Goal: Task Accomplishment & Management: Manage account settings

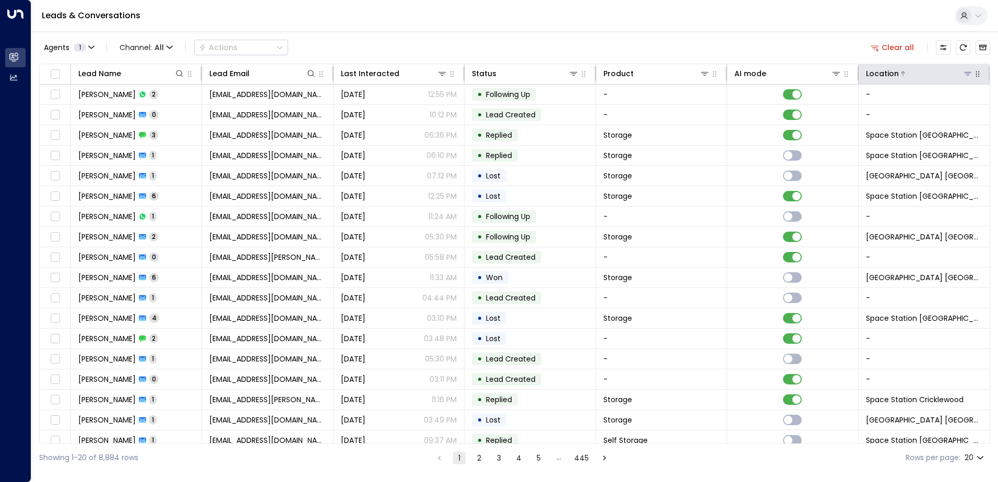
click at [962, 75] on button at bounding box center [967, 73] width 10 height 10
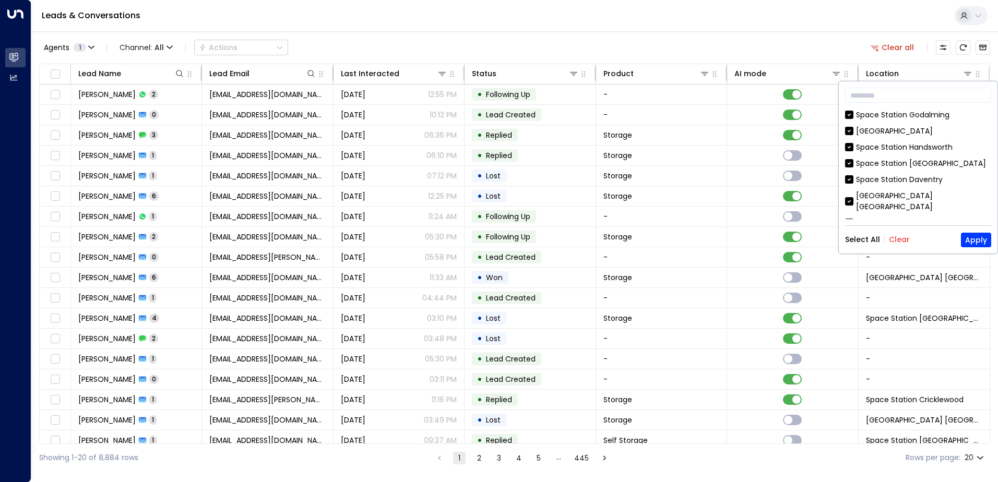
click at [897, 240] on button "Clear" at bounding box center [899, 239] width 21 height 8
click at [858, 166] on div "Space Station [GEOGRAPHIC_DATA]" at bounding box center [921, 163] width 130 height 11
click at [964, 239] on button "Apply" at bounding box center [976, 240] width 30 height 15
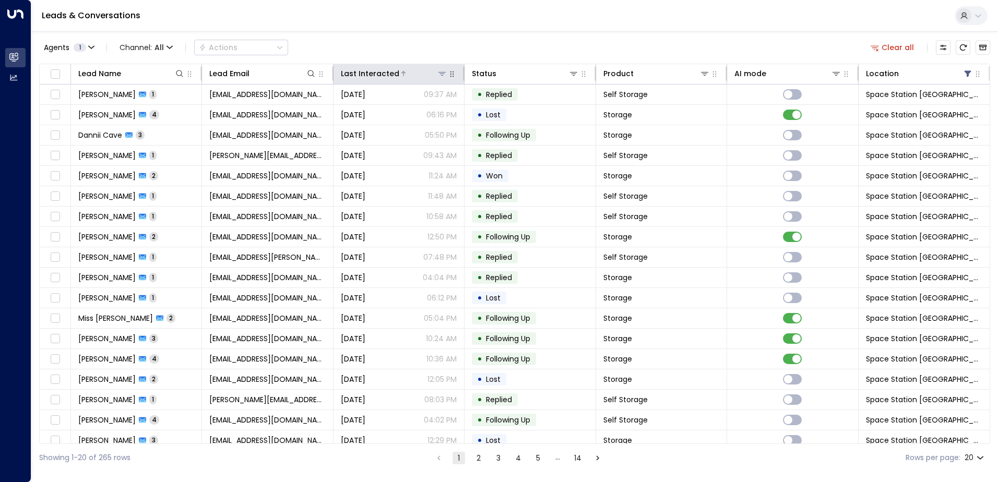
click at [393, 68] on div "Last Interacted" at bounding box center [370, 73] width 58 height 13
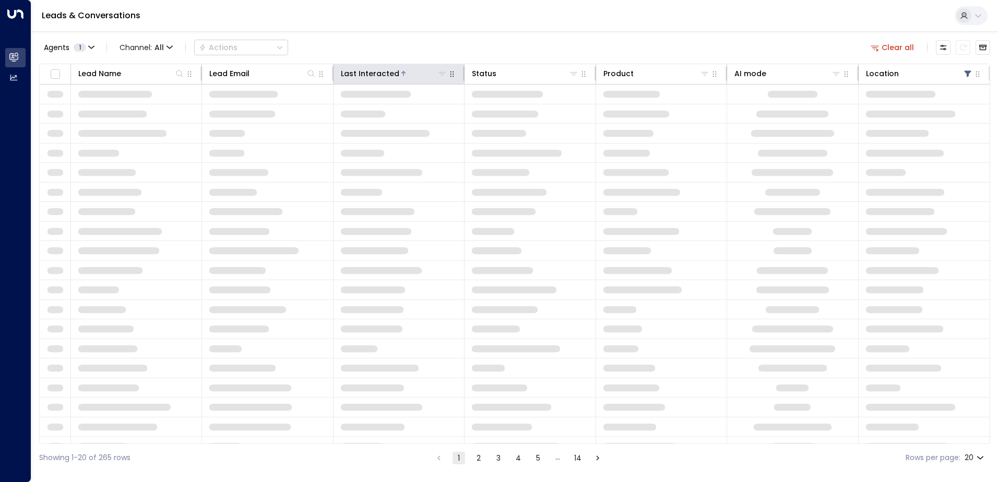
click at [393, 69] on div "Last Interacted" at bounding box center [370, 73] width 58 height 13
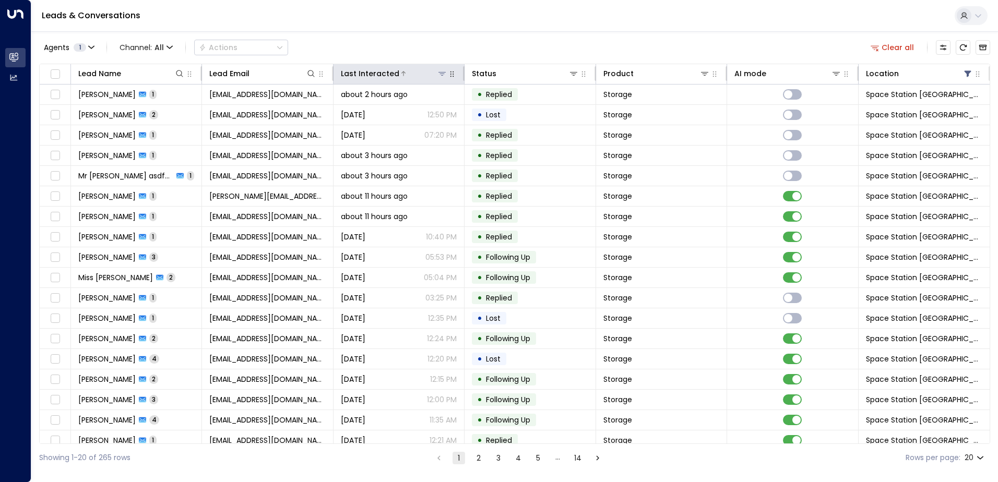
click at [393, 73] on div "Last Interacted" at bounding box center [370, 73] width 58 height 13
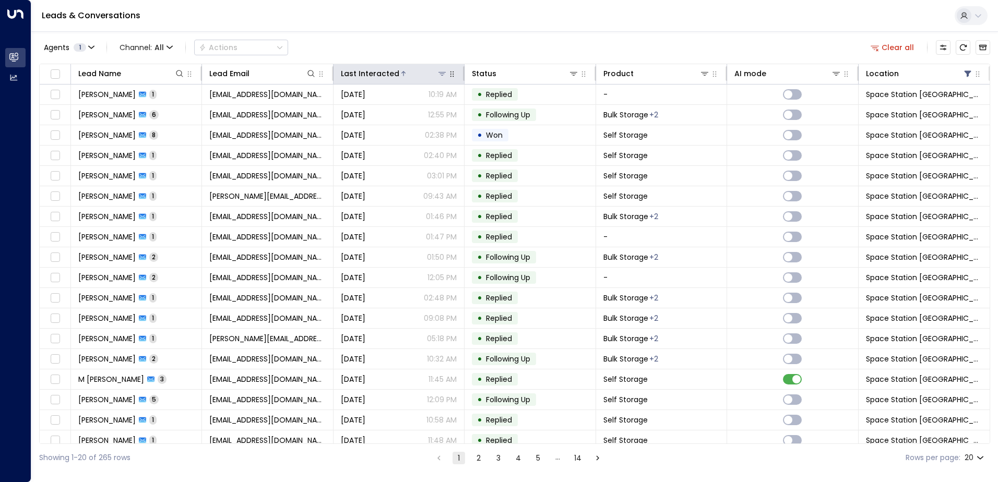
click at [391, 73] on div "Last Interacted" at bounding box center [370, 73] width 58 height 13
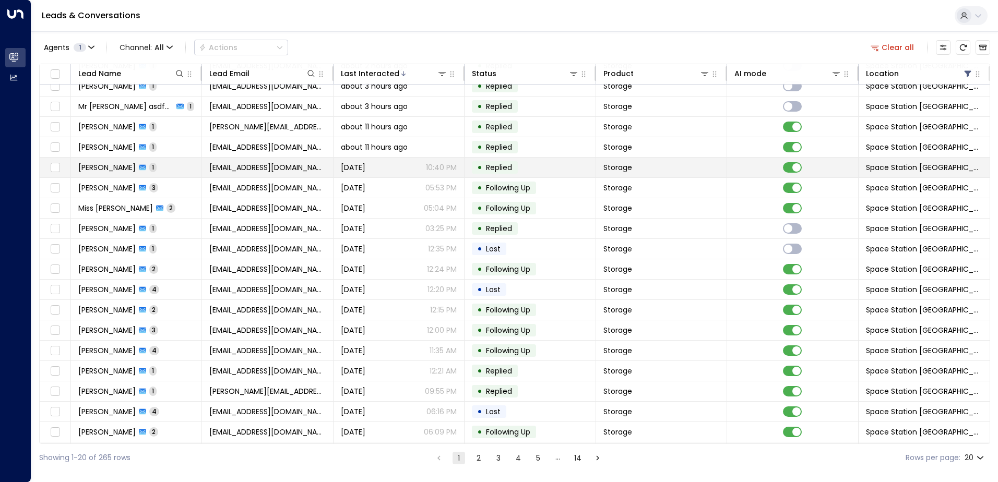
scroll to position [51, 0]
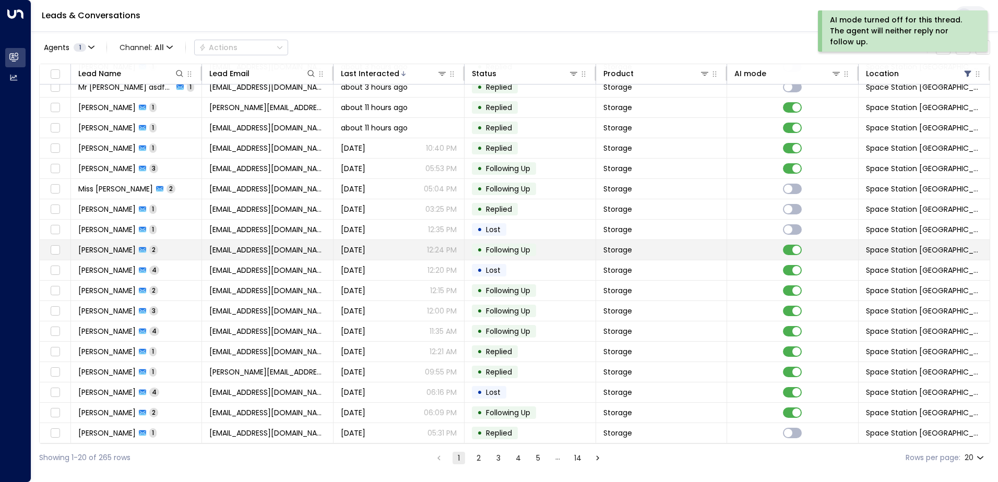
click at [661, 253] on td "Storage" at bounding box center [661, 250] width 131 height 20
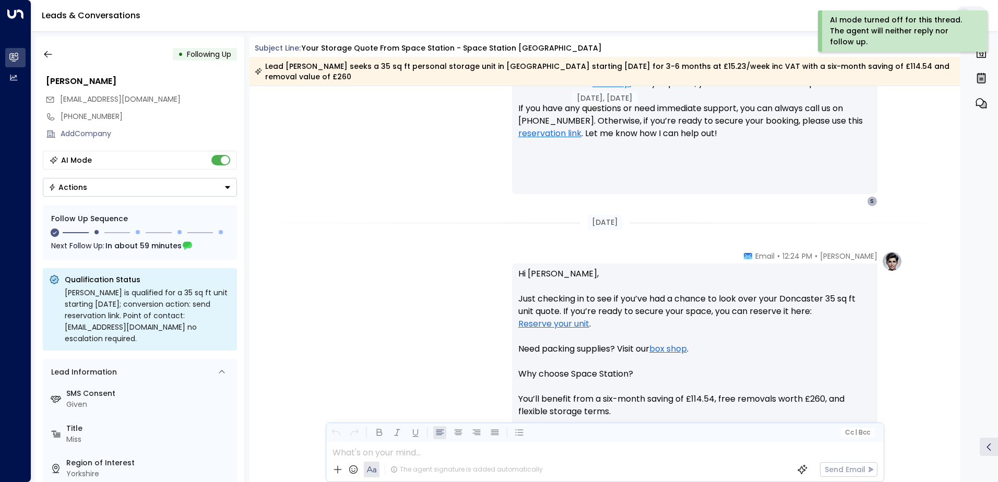
scroll to position [565, 0]
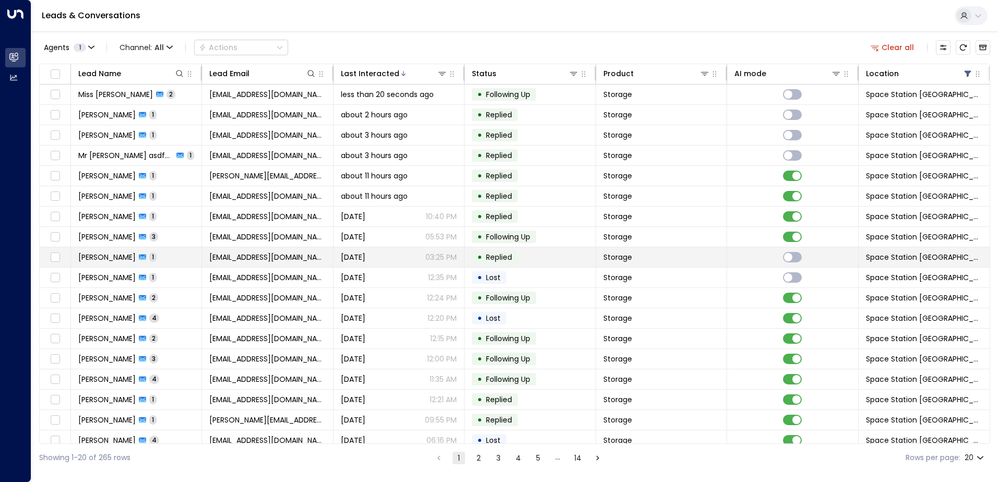
scroll to position [51, 0]
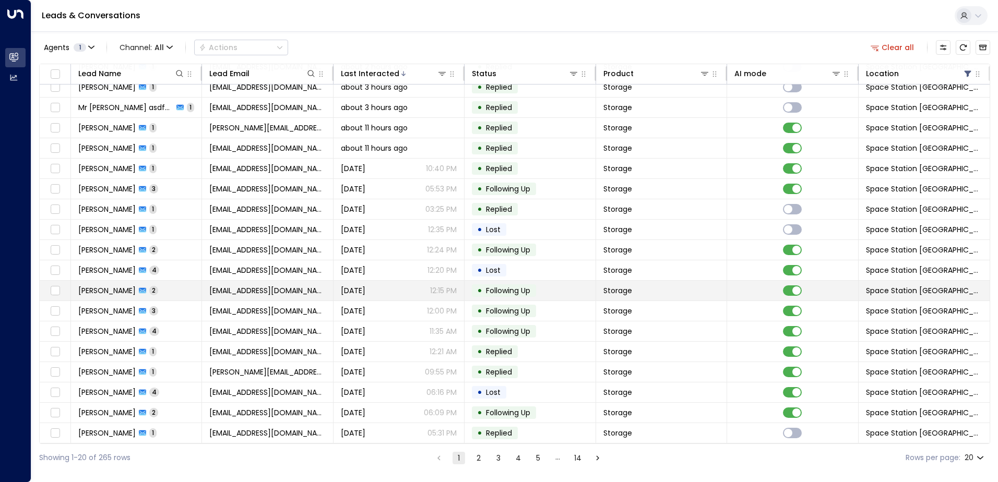
click at [239, 285] on span "[EMAIL_ADDRESS][DOMAIN_NAME]" at bounding box center [267, 290] width 116 height 10
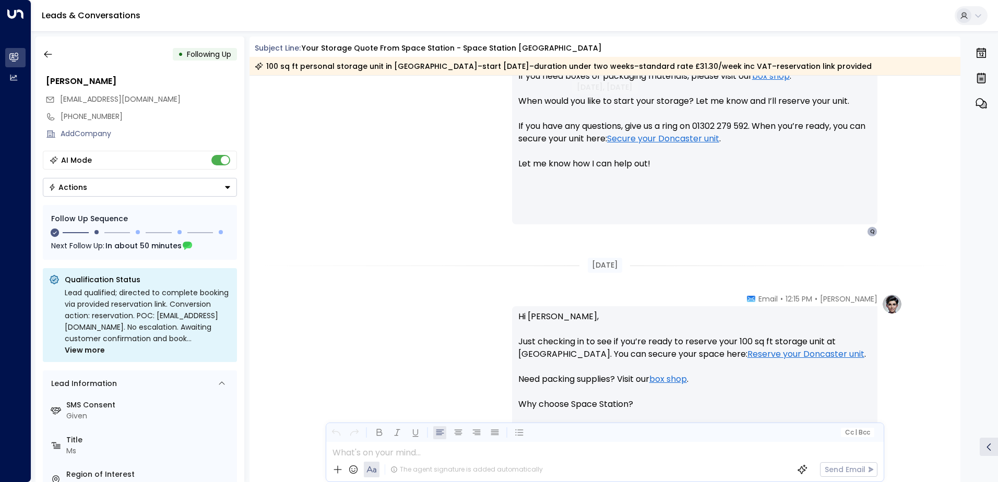
scroll to position [461, 0]
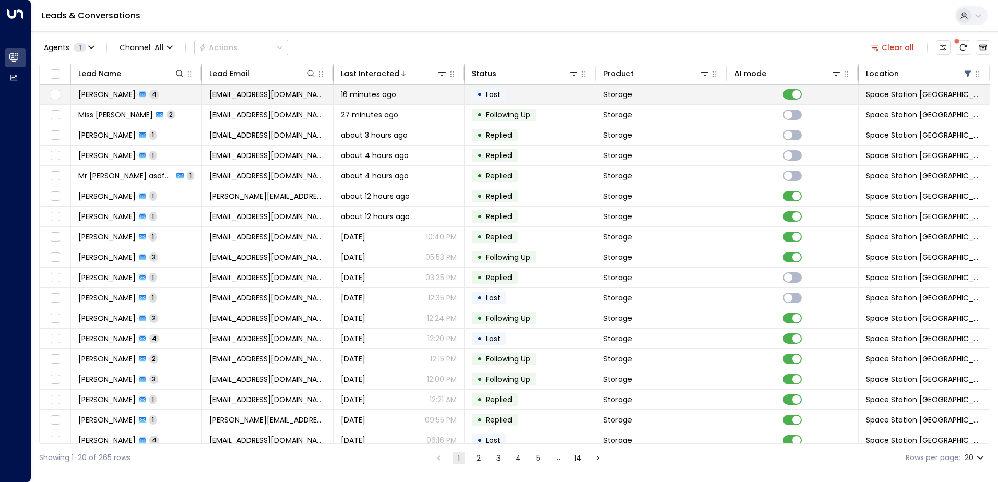
click at [644, 99] on td "Storage" at bounding box center [661, 95] width 131 height 20
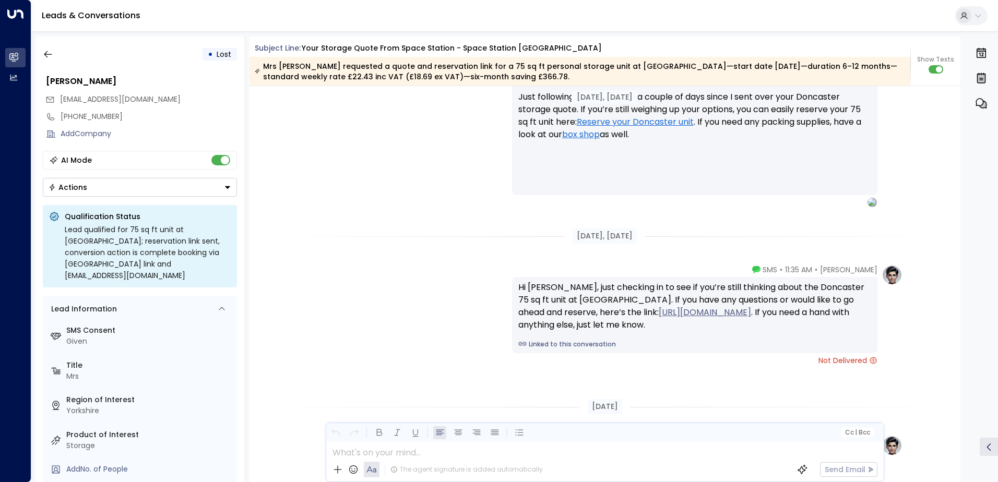
scroll to position [1674, 0]
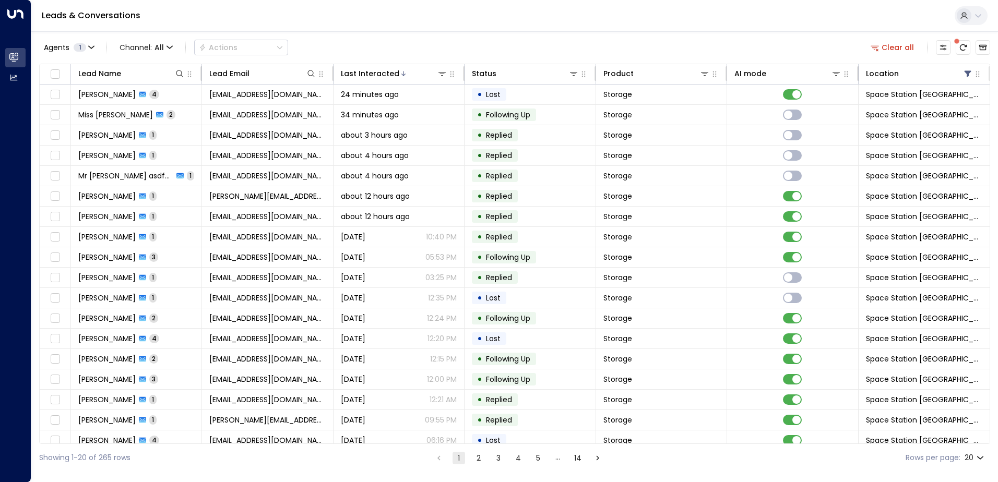
click at [960, 45] on icon "There are new threads available. Refresh the grid to view the latest updates." at bounding box center [963, 47] width 8 height 8
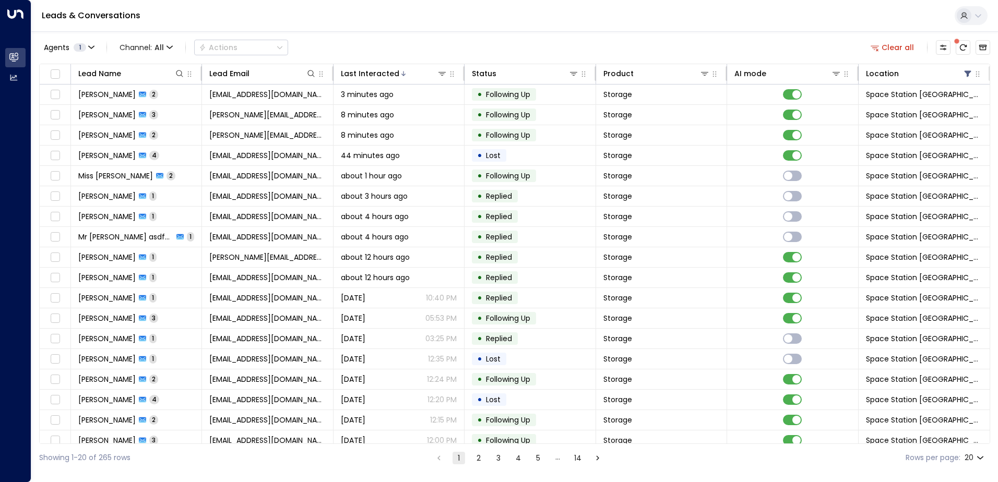
click at [370, 49] on div "Agents 1 Channel: All Actions Clear all" at bounding box center [514, 48] width 951 height 22
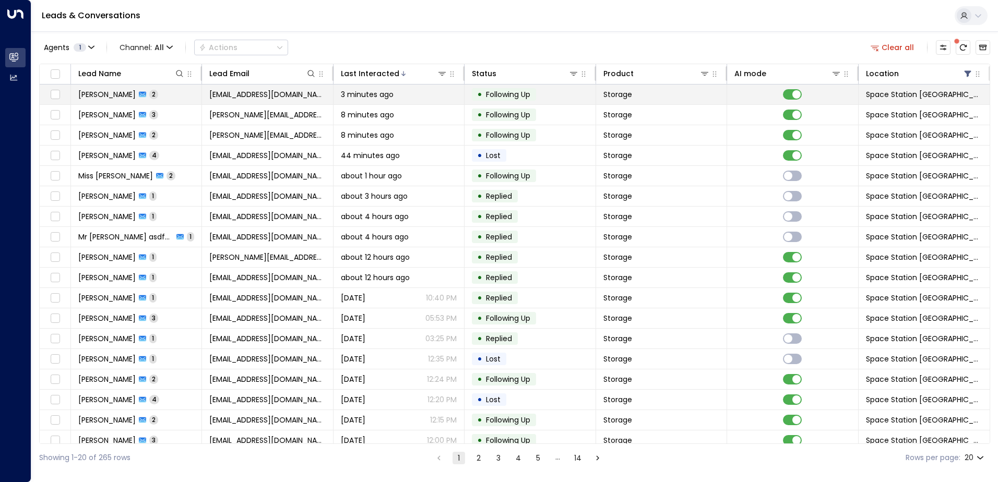
click at [294, 92] on span "[EMAIL_ADDRESS][DOMAIN_NAME]" at bounding box center [267, 94] width 116 height 10
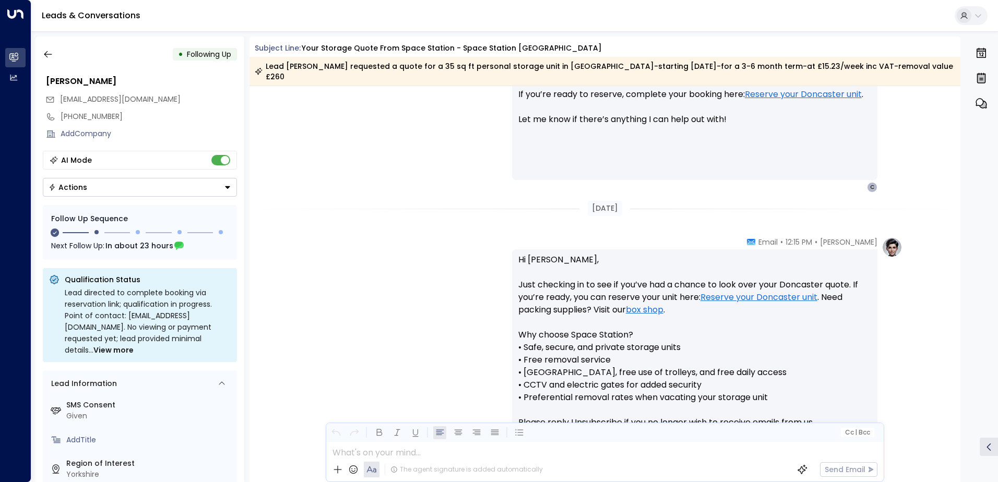
scroll to position [603, 0]
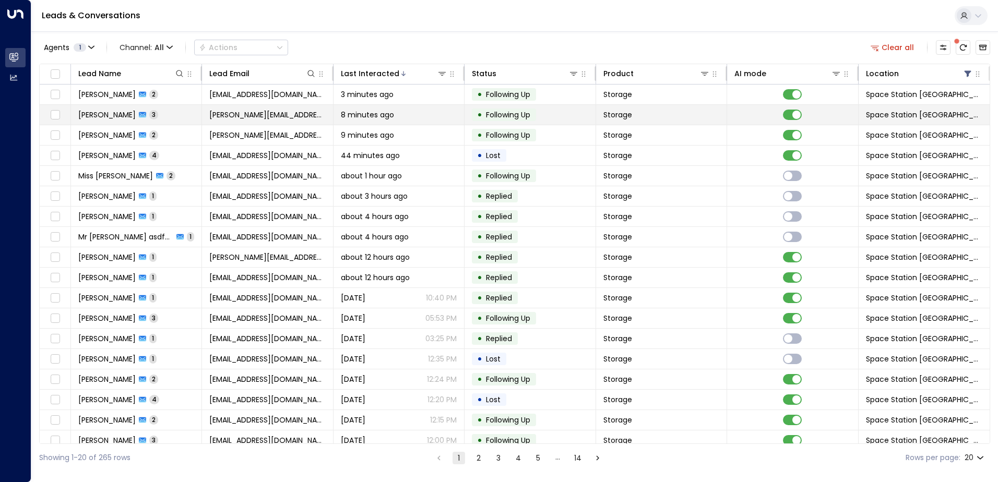
click at [141, 117] on div "[PERSON_NAME] 3" at bounding box center [118, 115] width 80 height 10
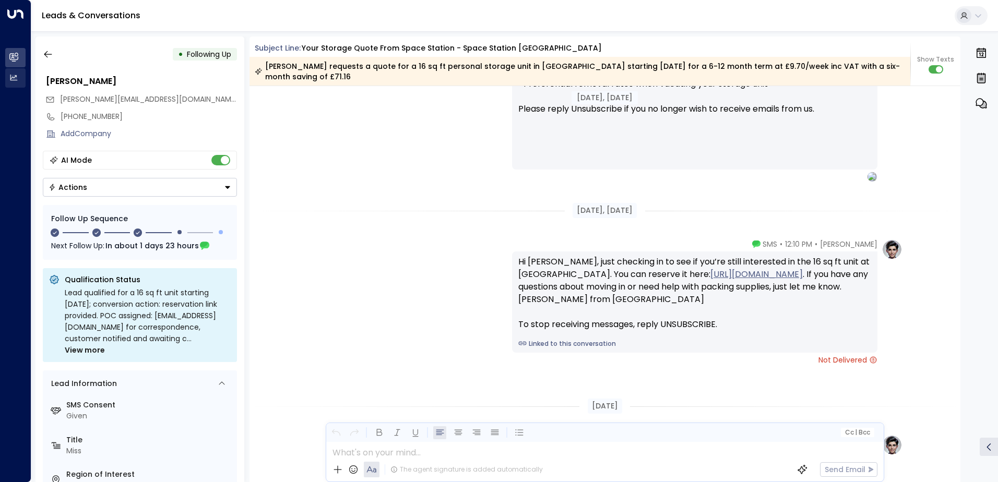
scroll to position [1039, 0]
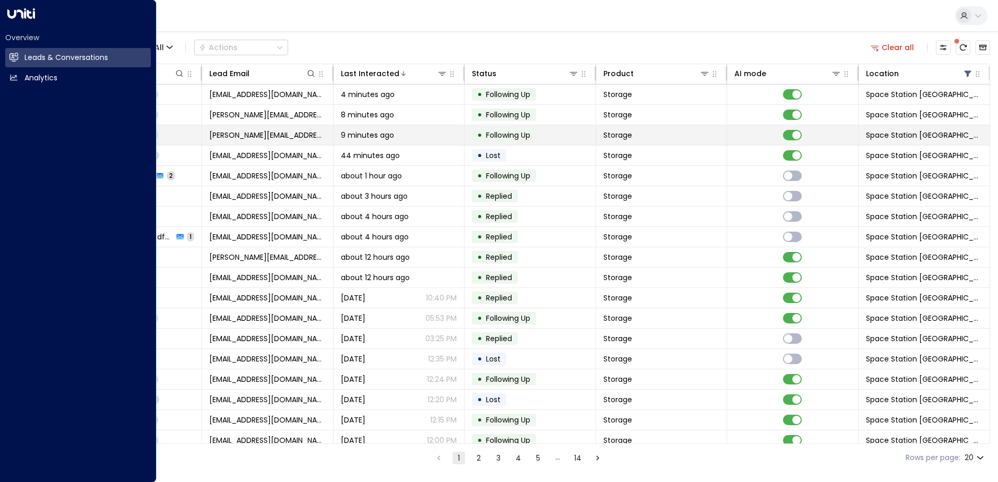
click at [199, 138] on td "[PERSON_NAME] 2" at bounding box center [136, 135] width 131 height 20
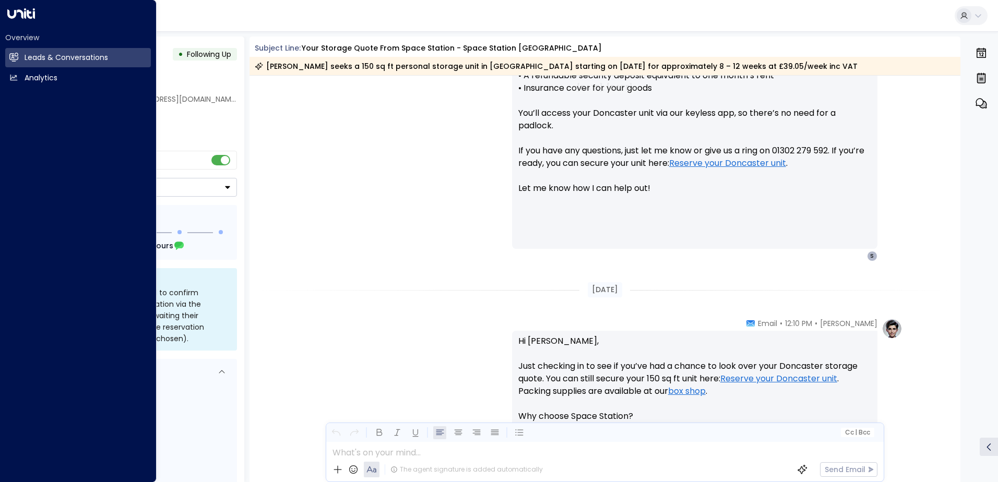
scroll to position [640, 0]
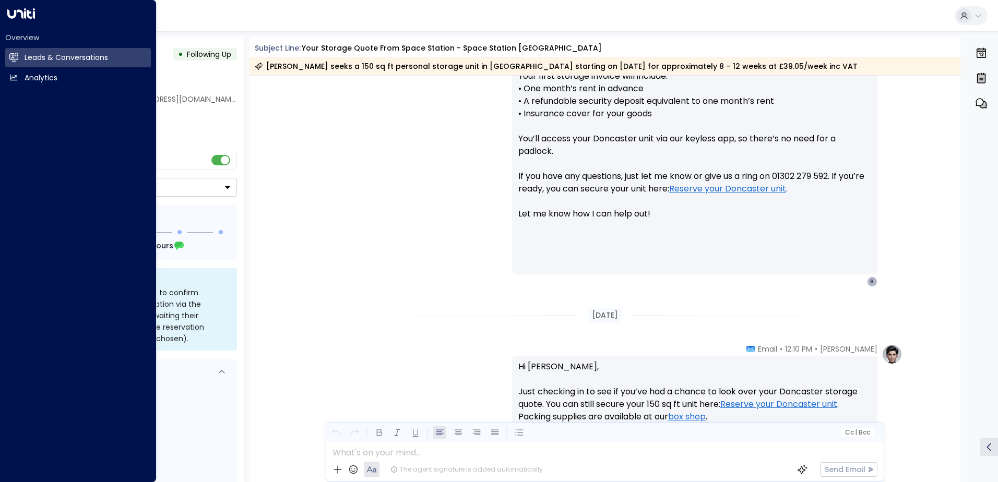
click at [321, 181] on div "[PERSON_NAME] • 09:55 PM • Email Hi [PERSON_NAME], Your Quote: • 150 sq ft: £39…" at bounding box center [604, 51] width 595 height 472
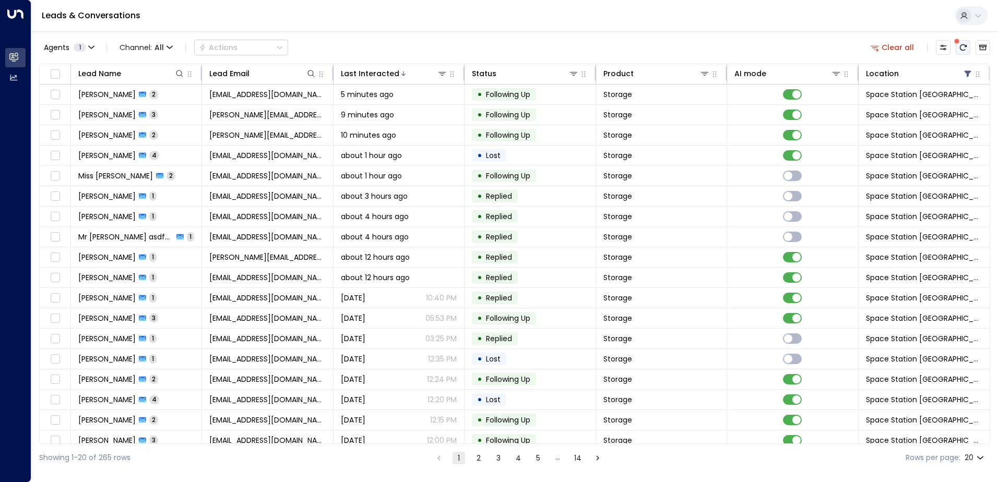
click at [961, 45] on icon "There are new threads available. Refresh the grid to view the latest updates." at bounding box center [963, 47] width 8 height 8
